Goal: Task Accomplishment & Management: Complete application form

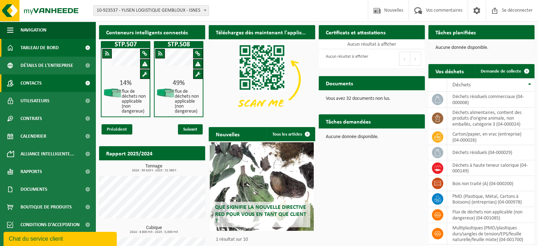
click at [40, 82] on font "Contacts" at bounding box center [30, 83] width 21 height 5
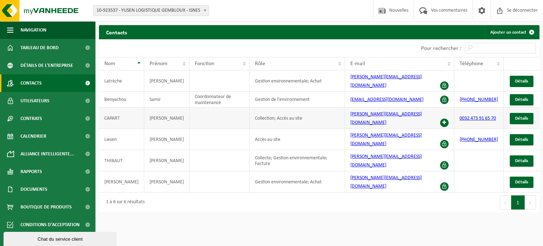
click at [189, 110] on td at bounding box center [219, 117] width 60 height 21
click at [503, 31] on font "Ajouter un contact" at bounding box center [508, 32] width 36 height 5
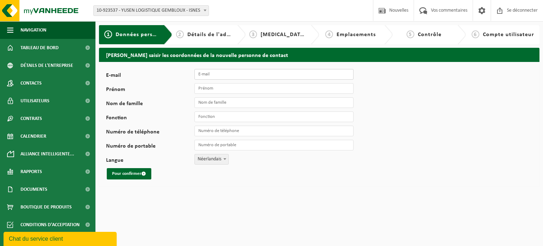
click at [213, 74] on input "E-mail" at bounding box center [273, 74] width 159 height 11
paste input "tommy.declerc@bnl.yusen-logistics.com"
type input "tommy.declerc@bnl.yusen-logistics.com"
click at [215, 84] on input "Prénom" at bounding box center [273, 88] width 159 height 11
type input "Tommy"
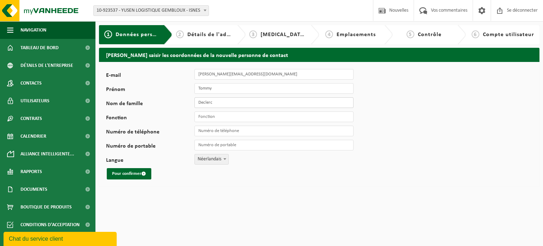
type input "Declerc"
click at [206, 122] on div "E-mail tommy.declerc@bnl.yusen-logistics.com Prénom Tommy Nom de famille Decler…" at bounding box center [221, 124] width 230 height 110
click at [218, 116] on input "Fonction" at bounding box center [273, 116] width 159 height 11
click at [176, 106] on label "Nom de famille" at bounding box center [150, 104] width 88 height 7
click at [194, 106] on input "Declerc" at bounding box center [273, 102] width 159 height 11
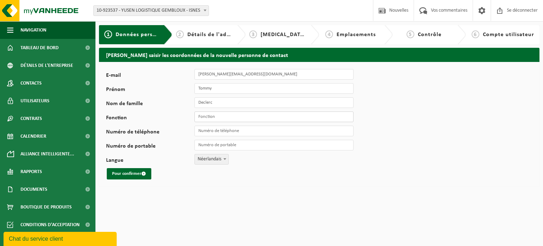
click at [220, 117] on input "Fonction" at bounding box center [273, 116] width 159 height 11
paste input "Facility Officer South Belgium • Warehousing"
type input "Facility Officer South Belgium • Warehousing"
click at [165, 202] on html "Bifurquer: 10-923537 - YUSEN LOGISTIQUE GEMBLOUX - ISNES 10-923537 - YUSEN LOGI…" at bounding box center [271, 123] width 543 height 246
click at [224, 135] on input "Numéro de téléphone" at bounding box center [273, 130] width 159 height 11
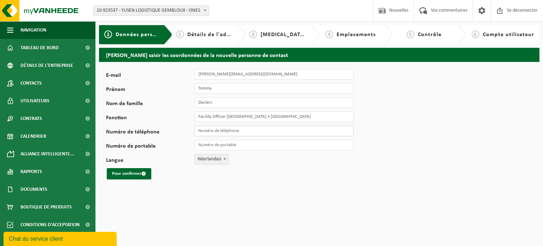
paste input "+32 81250818"
type input "+32 81 25 08 18"
click at [206, 142] on input "Numéro de portable" at bounding box center [273, 145] width 159 height 11
type input "+32 492 97 70 28"
click at [222, 159] on span at bounding box center [224, 158] width 7 height 9
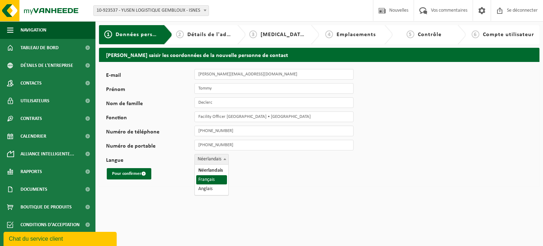
select select "1"
click at [128, 172] on font "Pour confirmer" at bounding box center [126, 173] width 29 height 5
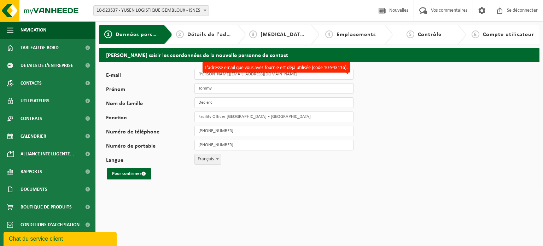
click at [335, 68] on font "L'adresse email que vous avez fournie est déjà utilisée (code 10-943116)." at bounding box center [276, 67] width 143 height 5
click at [335, 69] on input "tommy.declerc@bnl.yusen-logistics.com" at bounding box center [273, 74] width 159 height 11
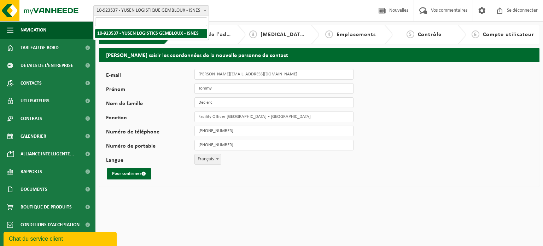
click at [202, 10] on span at bounding box center [204, 10] width 7 height 9
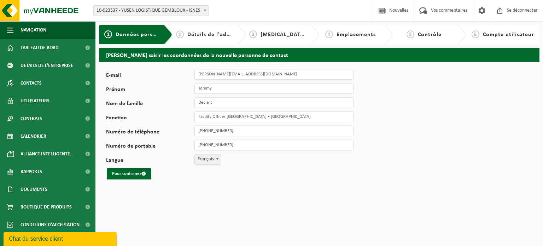
click at [204, 10] on b at bounding box center [205, 11] width 3 height 2
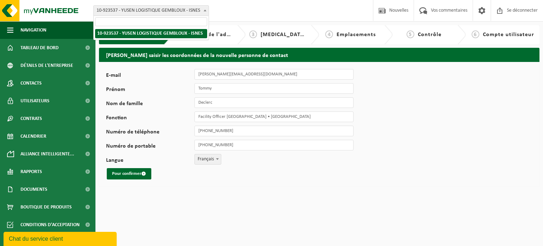
drag, startPoint x: 98, startPoint y: 33, endPoint x: 154, endPoint y: 36, distance: 55.9
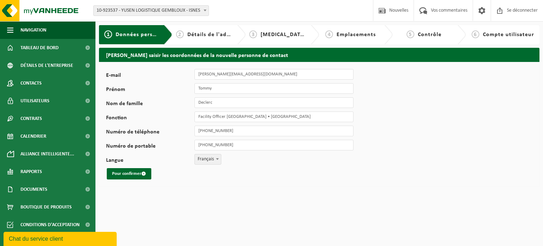
drag, startPoint x: 171, startPoint y: 12, endPoint x: 141, endPoint y: 7, distance: 29.7
click at [141, 7] on span "10-923537 - YUSEN LOGISTIQUE GEMBLOUX - ISNES" at bounding box center [151, 11] width 115 height 10
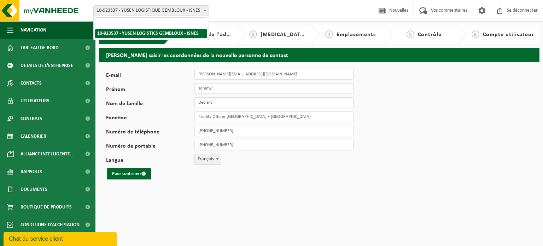
click at [141, 7] on span "10-923537 - YUSEN LOGISTIQUE GEMBLOUX - ISNES" at bounding box center [151, 11] width 115 height 10
drag, startPoint x: 96, startPoint y: 11, endPoint x: 157, endPoint y: 11, distance: 60.8
click at [157, 11] on span "10-923537 - YUSEN LOGISTIQUE GEMBLOUX - ISNES" at bounding box center [151, 11] width 115 height 10
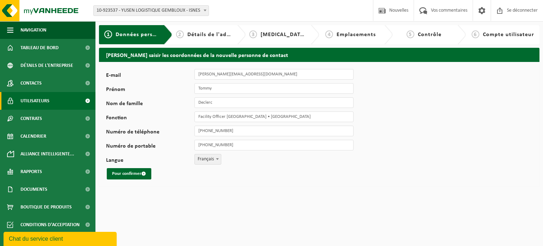
click at [31, 99] on font "Utilisateurs" at bounding box center [34, 100] width 29 height 5
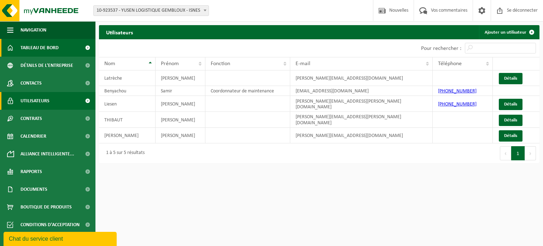
click at [50, 47] on font "Tableau de bord" at bounding box center [39, 47] width 38 height 5
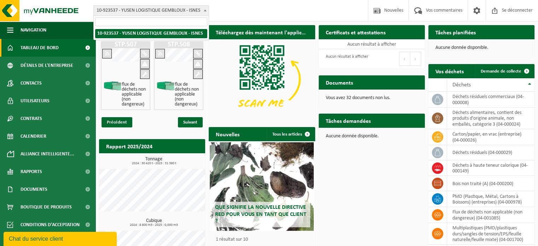
click at [194, 9] on font "10-923537 - YUSEN LOGISTIQUE GEMBLOUX - ISNES" at bounding box center [148, 10] width 104 height 5
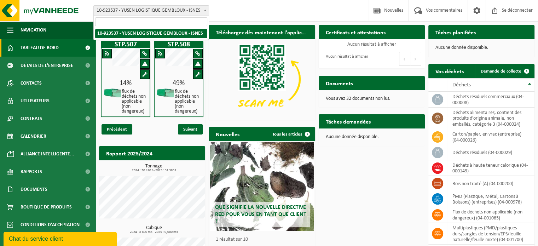
drag, startPoint x: 131, startPoint y: 33, endPoint x: 127, endPoint y: 10, distance: 23.4
click at [127, 10] on font "10-923537 - YUSEN LOGISTIQUE GEMBLOUX - ISNES" at bounding box center [148, 10] width 104 height 5
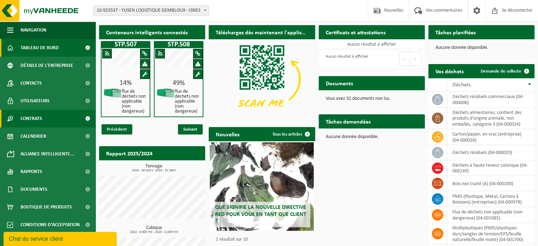
click at [43, 118] on link "Contrats" at bounding box center [47, 119] width 95 height 18
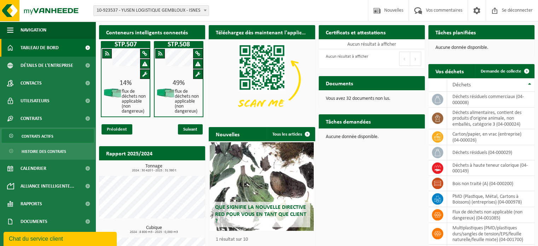
click at [33, 138] on font "Contrats actifs" at bounding box center [38, 136] width 32 height 4
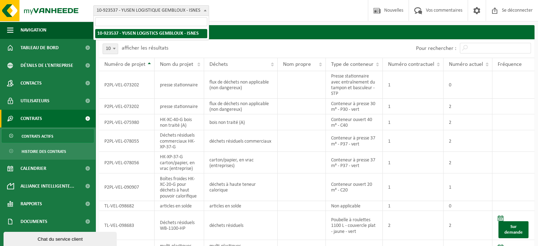
click at [204, 10] on b at bounding box center [205, 11] width 3 height 2
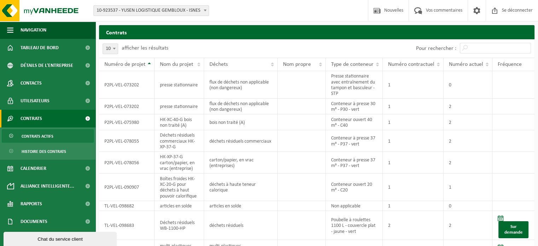
click at [135, 8] on font "10-923537 - YUSEN LOGISTIQUE GEMBLOUX - ISNES" at bounding box center [148, 10] width 104 height 5
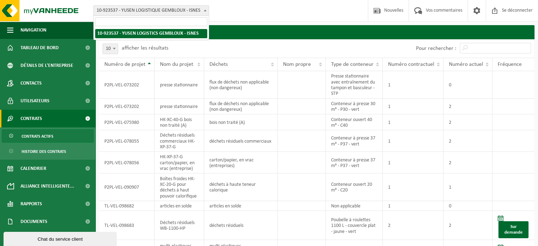
drag, startPoint x: 135, startPoint y: 8, endPoint x: 105, endPoint y: 10, distance: 30.1
click at [105, 10] on font "10-923537 - YUSEN LOGISTIQUE GEMBLOUX - ISNES" at bounding box center [148, 10] width 104 height 5
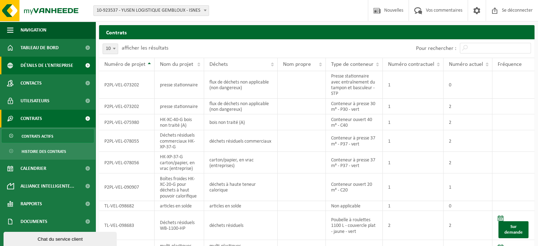
click at [62, 63] on font "Détails de l'entreprise" at bounding box center [46, 65] width 53 height 5
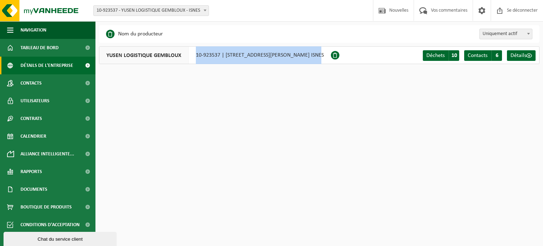
drag, startPoint x: 194, startPoint y: 55, endPoint x: 315, endPoint y: 54, distance: 120.5
click at [315, 54] on div "YUSEN LOGISTIQUE GEMBLOUX 10-923537 | [STREET_ADDRESS][PERSON_NAME] ISNES" at bounding box center [215, 55] width 232 height 18
copy font "10-923537 | [STREET_ADDRESS][PERSON_NAME] ISNES"
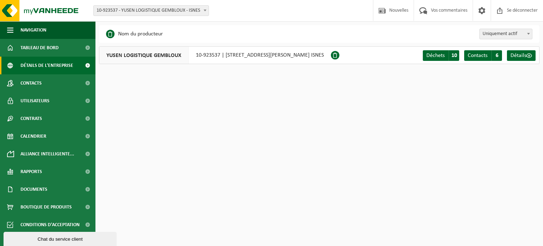
click at [181, 98] on html "Bifurquer: 10-923537 - YUSEN LOGISTIQUE GEMBLOUX - ISNES 10-923537 - YUSEN LOGI…" at bounding box center [271, 123] width 543 height 246
click at [524, 33] on span "Uniquement actif" at bounding box center [506, 34] width 52 height 10
select select "true"
click at [250, 54] on font "10-923537 | RUE CAMILLE HUBERT 24Z, 5032 ISNES" at bounding box center [260, 55] width 128 height 6
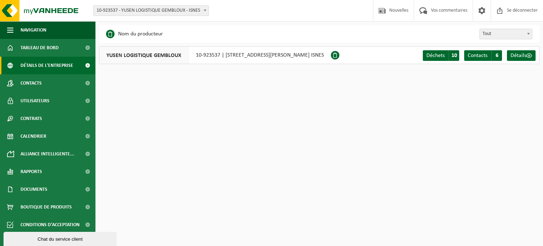
click at [203, 52] on font "10-923537 | RUE CAMILLE HUBERT 24Z, 5032 ISNES" at bounding box center [260, 55] width 128 height 6
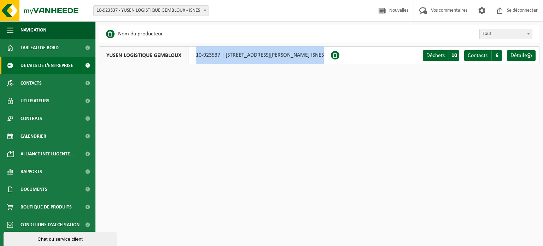
click at [203, 52] on font "10-923537 | RUE CAMILLE HUBERT 24Z, 5032 ISNES" at bounding box center [260, 55] width 128 height 6
click at [213, 56] on font "10-923537 | RUE CAMILLE HUBERT 24Z, 5032 ISNES" at bounding box center [260, 55] width 128 height 6
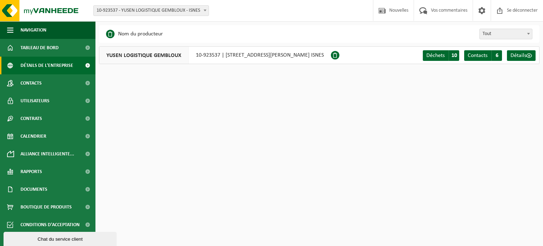
click at [211, 56] on font "10-923537 | RUE CAMILLE HUBERT 24Z, 5032 ISNES" at bounding box center [260, 55] width 128 height 6
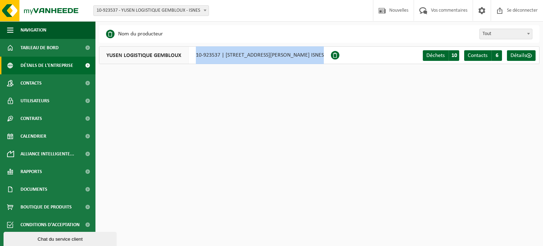
click at [211, 56] on font "10-923537 | RUE CAMILLE HUBERT 24Z, 5032 ISNES" at bounding box center [260, 55] width 128 height 6
click at [28, 29] on font "Navigation" at bounding box center [33, 30] width 26 height 5
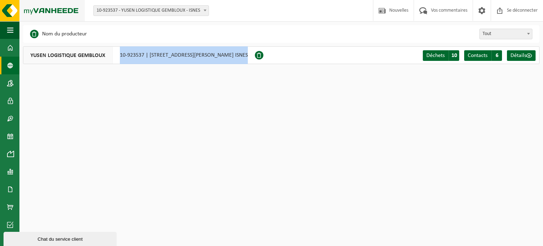
click at [31, 11] on img at bounding box center [42, 10] width 85 height 21
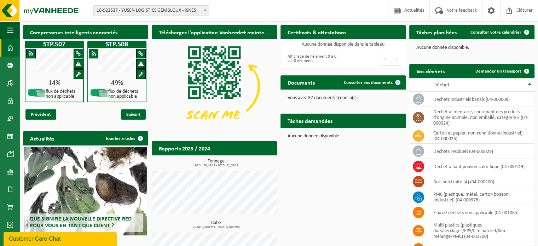
click at [22, 108] on div "Compresseurs intelligents connectés STP.507 14% flux de déchets non applicable …" at bounding box center [85, 75] width 129 height 107
click at [12, 34] on span "button" at bounding box center [10, 30] width 6 height 18
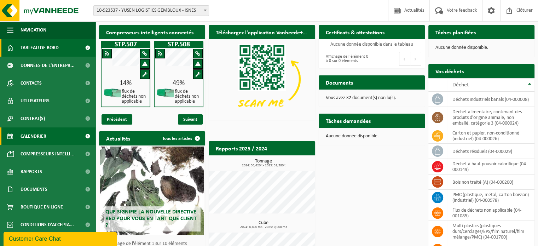
click at [52, 135] on link "Calendrier" at bounding box center [47, 136] width 95 height 18
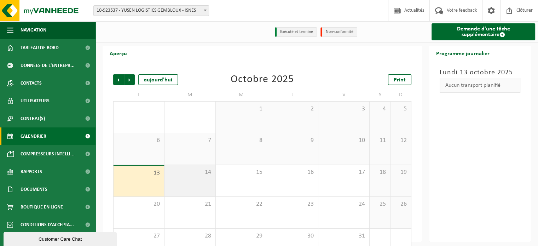
click at [211, 172] on span "14" at bounding box center [190, 172] width 44 height 8
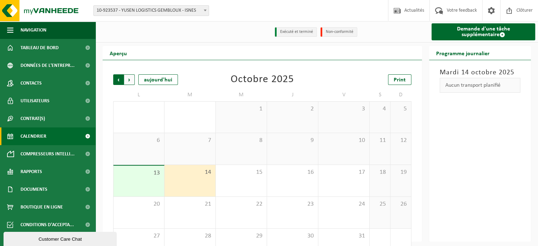
click at [129, 81] on span "Suivant" at bounding box center [129, 79] width 11 height 11
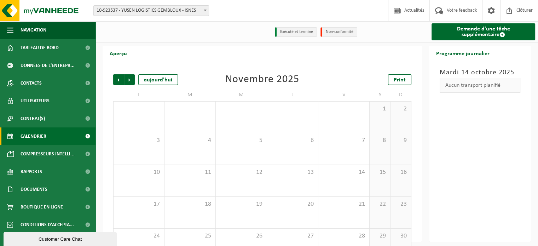
click at [129, 81] on span "Suivant" at bounding box center [129, 79] width 11 height 11
click at [117, 82] on span "Précédent" at bounding box center [118, 79] width 11 height 11
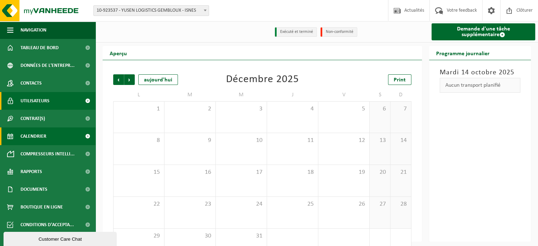
click at [41, 101] on span "Utilisateurs" at bounding box center [34, 101] width 29 height 18
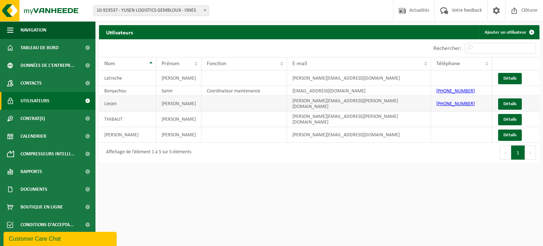
click at [328, 105] on td "[PERSON_NAME][EMAIL_ADDRESS][PERSON_NAME][DOMAIN_NAME]" at bounding box center [359, 104] width 144 height 16
click at [34, 118] on span "Contrat(s)" at bounding box center [32, 119] width 24 height 18
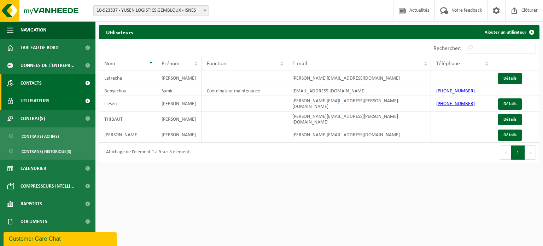
click at [40, 84] on span "Contacts" at bounding box center [30, 83] width 21 height 18
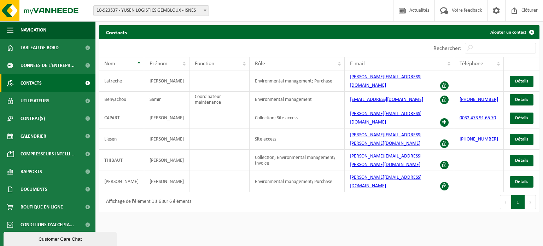
click at [30, 100] on span "Utilisateurs" at bounding box center [34, 101] width 29 height 18
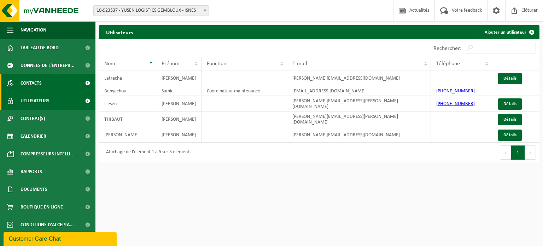
click at [43, 84] on link "Contacts" at bounding box center [47, 83] width 95 height 18
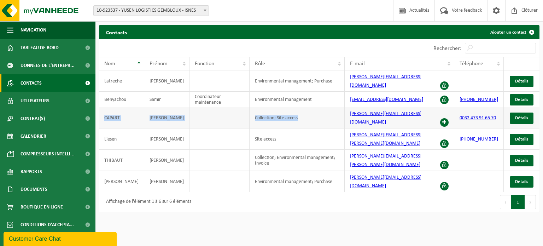
drag, startPoint x: 104, startPoint y: 109, endPoint x: 301, endPoint y: 113, distance: 196.9
click at [301, 113] on tr "CAPART ALEXANDRE Collection; Site access alexandre.capart@bnl.yusen-logistics.c…" at bounding box center [319, 117] width 440 height 21
click at [301, 113] on td "Collection; Site access" at bounding box center [296, 117] width 95 height 21
click at [113, 109] on td "CAPART" at bounding box center [121, 117] width 45 height 21
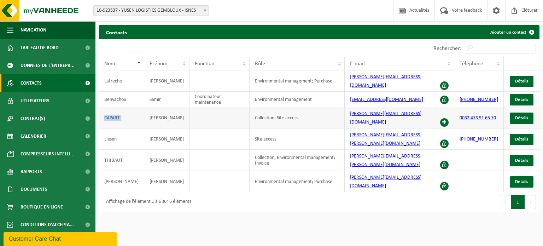
click at [113, 109] on td "CAPART" at bounding box center [121, 117] width 45 height 21
click at [32, 96] on span "Utilisateurs" at bounding box center [34, 101] width 29 height 18
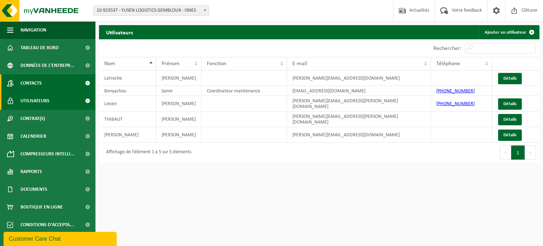
click at [34, 87] on span "Contacts" at bounding box center [30, 83] width 21 height 18
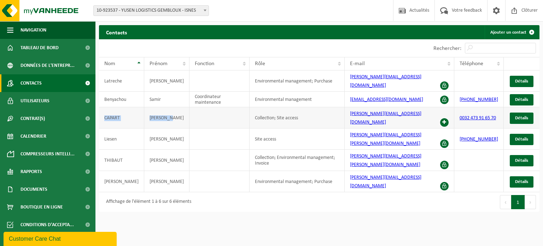
drag, startPoint x: 103, startPoint y: 108, endPoint x: 174, endPoint y: 111, distance: 71.1
click at [174, 111] on tr "CAPART ALEXANDRE Collection; Site access alexandre.capart@bnl.yusen-logistics.c…" at bounding box center [319, 117] width 440 height 21
copy tr "CAPART ALEXANDRE"
